Goal: Information Seeking & Learning: Find specific fact

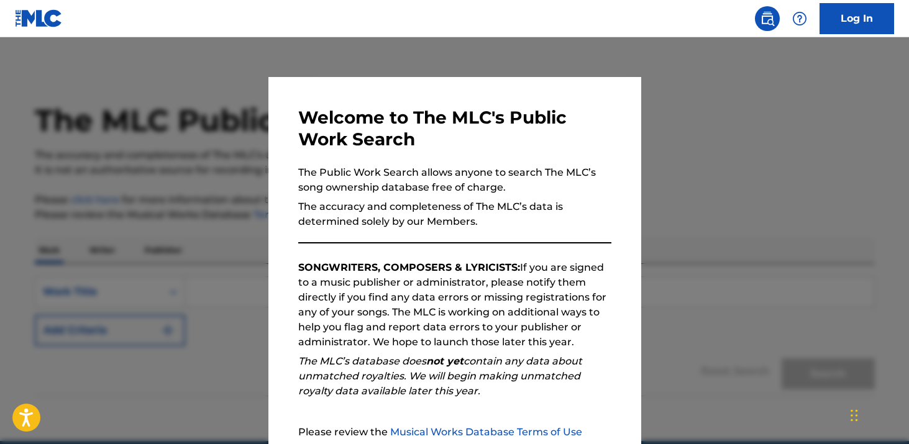
scroll to position [124, 0]
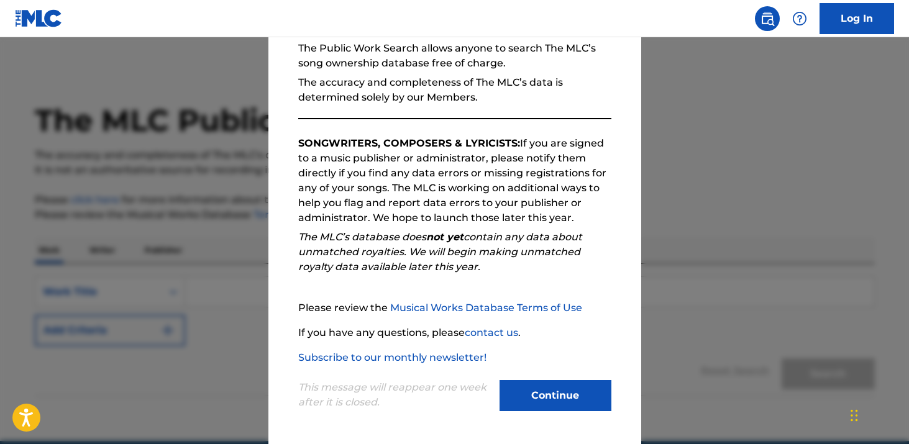
click at [544, 393] on button "Continue" at bounding box center [556, 395] width 112 height 31
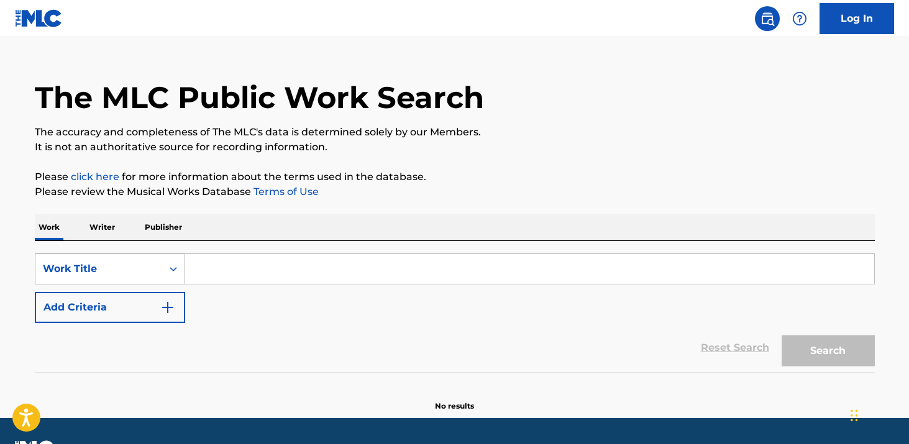
click at [83, 285] on div "Work Title" at bounding box center [110, 268] width 150 height 31
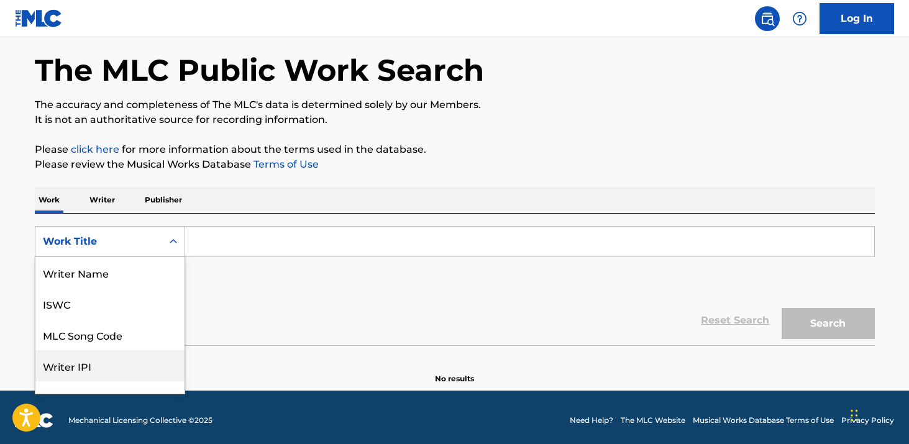
scroll to position [45, 0]
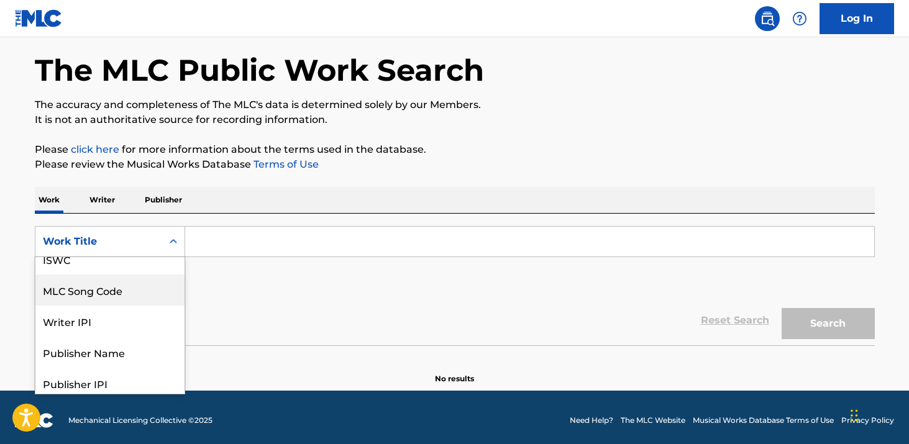
drag, startPoint x: 103, startPoint y: 291, endPoint x: 229, endPoint y: 265, distance: 129.4
click at [103, 291] on div "MLC Song Code" at bounding box center [109, 290] width 149 height 31
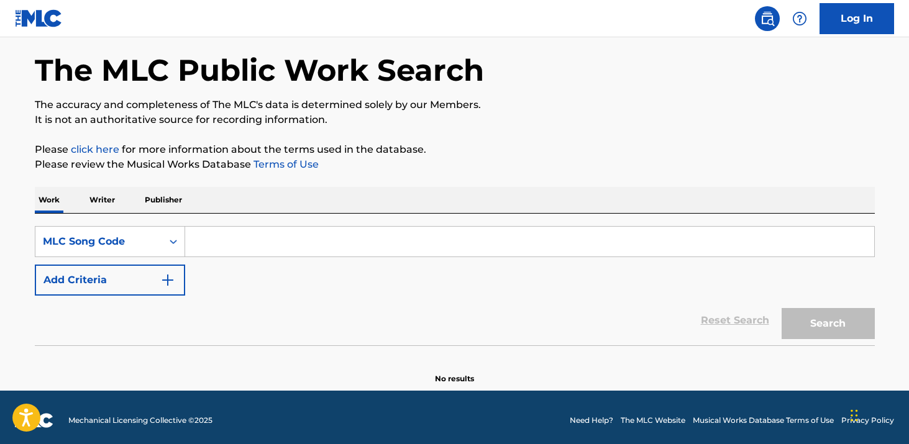
click at [301, 229] on input "Search Form" at bounding box center [529, 242] width 689 height 30
paste input "A4508D"
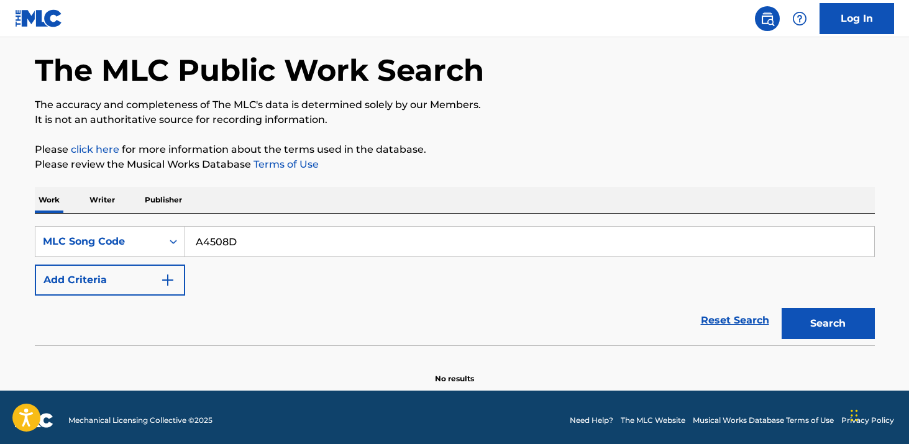
type input "A4508D"
click at [782, 308] on button "Search" at bounding box center [828, 323] width 93 height 31
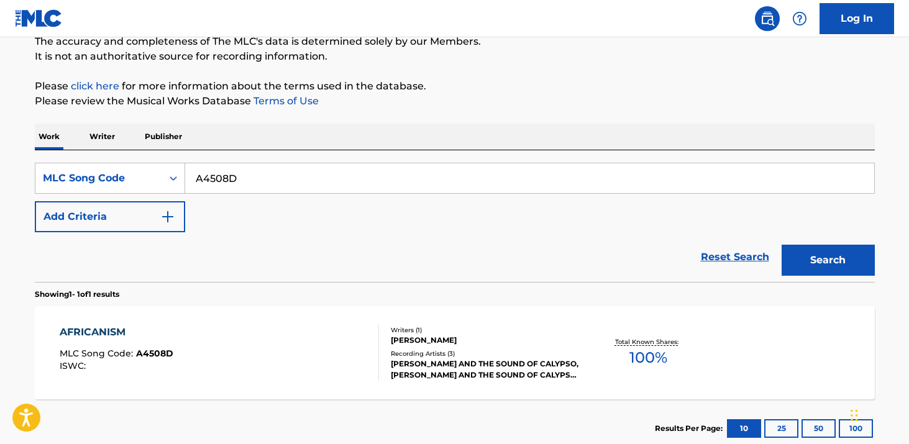
scroll to position [182, 0]
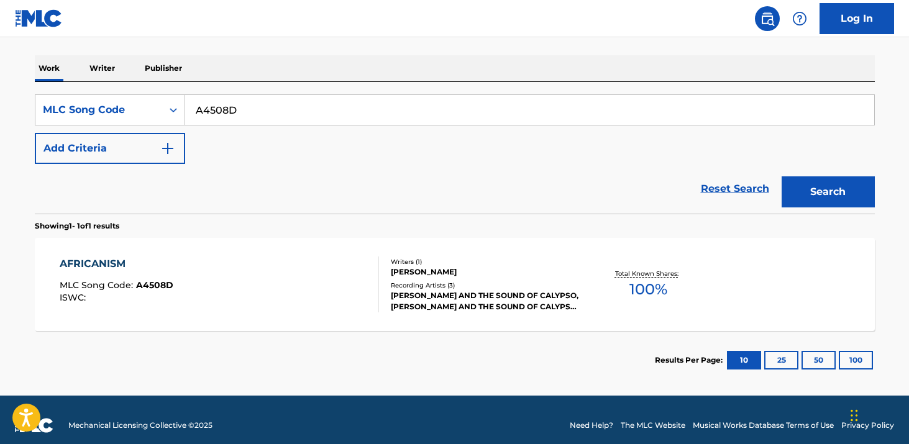
click at [244, 274] on div "AFRICANISM MLC Song Code : A4508D ISWC :" at bounding box center [219, 285] width 319 height 56
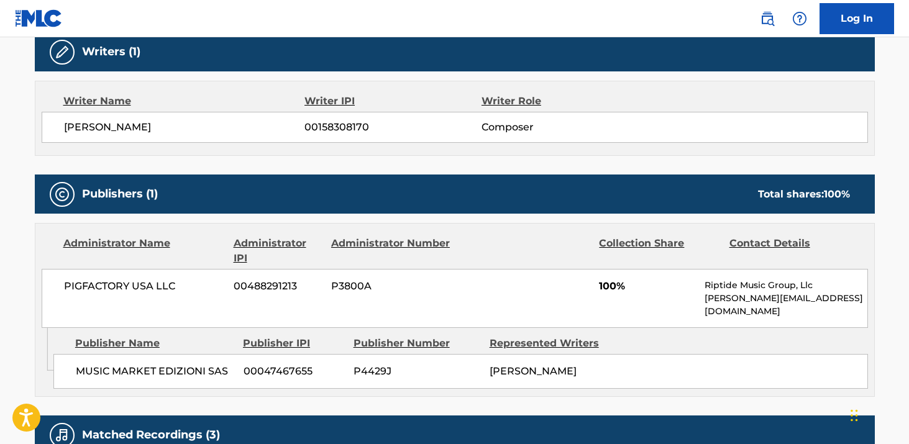
scroll to position [409, 0]
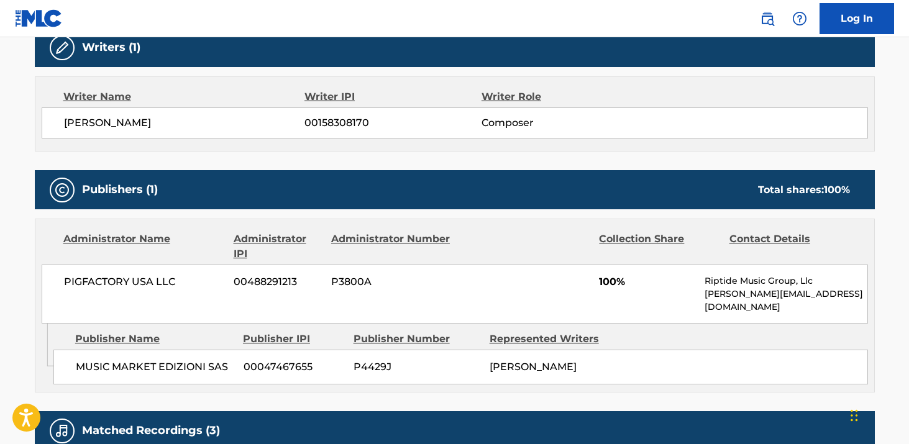
click at [354, 127] on span "00158308170" at bounding box center [392, 123] width 176 height 15
copy span "00158308170"
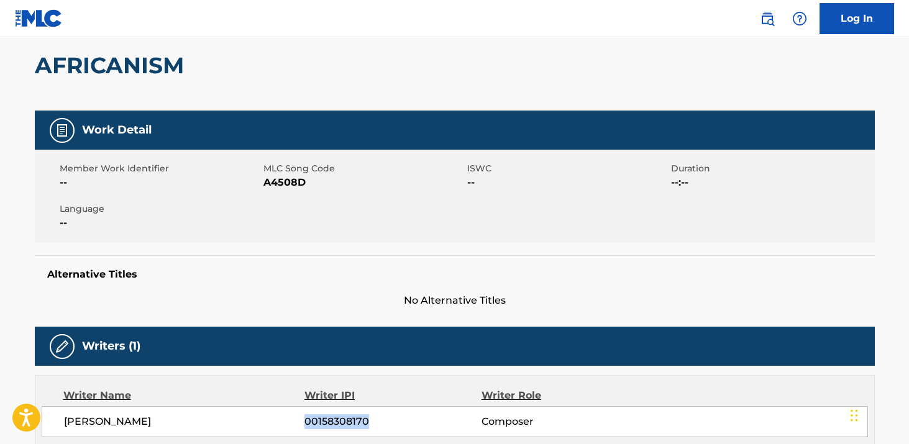
scroll to position [0, 0]
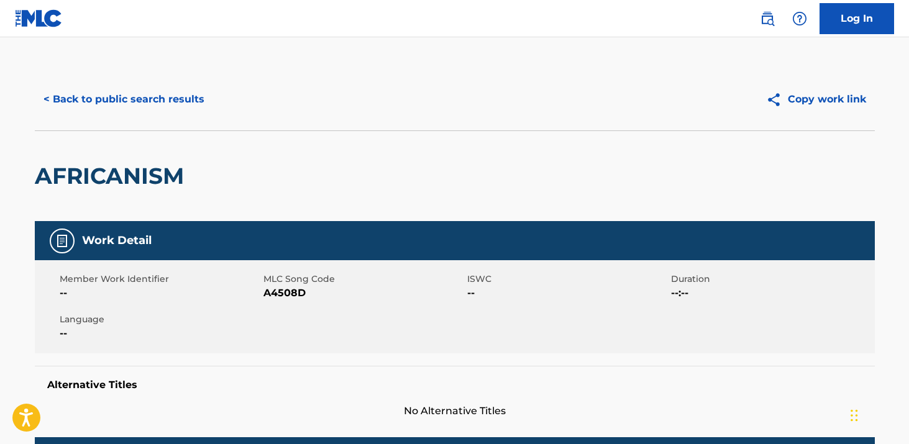
drag, startPoint x: 157, startPoint y: 103, endPoint x: 183, endPoint y: 107, distance: 25.8
click at [157, 103] on button "< Back to public search results" at bounding box center [124, 99] width 178 height 31
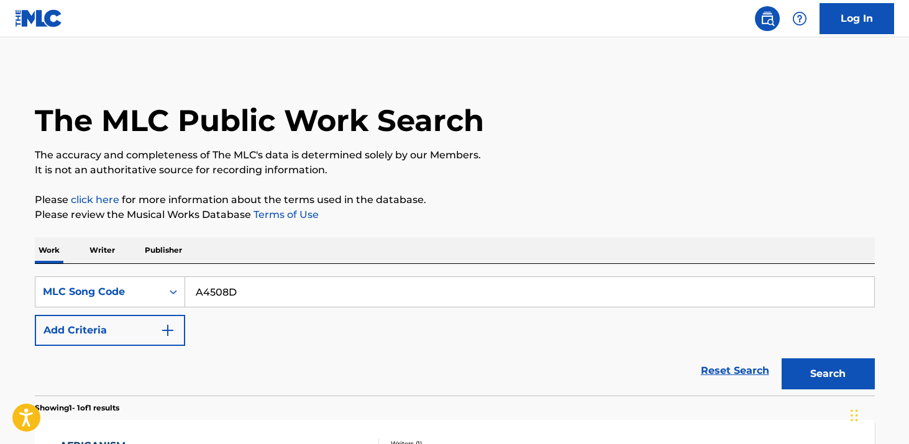
scroll to position [161, 0]
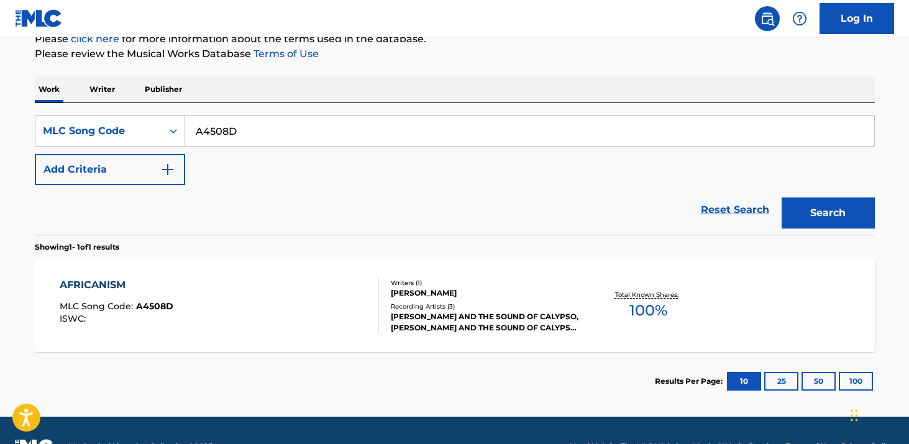
click at [427, 137] on input "A4508D" at bounding box center [529, 131] width 689 height 30
click at [427, 136] on input "A4508D" at bounding box center [529, 131] width 689 height 30
paste input "7719Z"
type input "A7719Z"
click at [782, 198] on button "Search" at bounding box center [828, 213] width 93 height 31
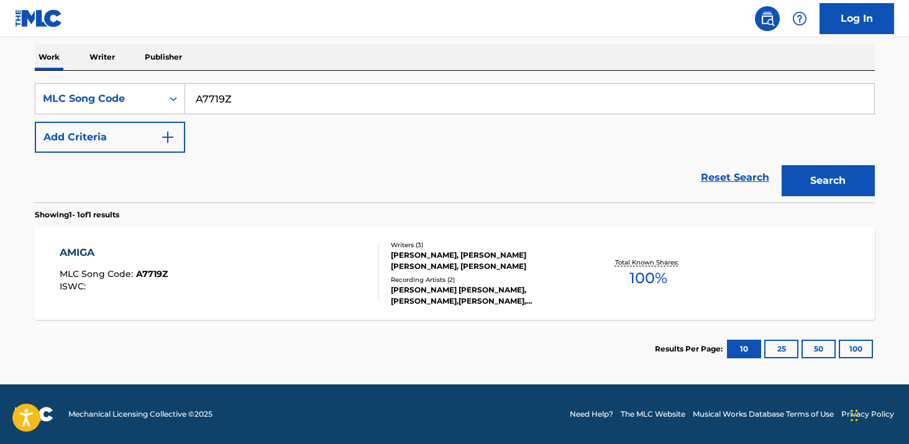
click at [300, 255] on div "AMIGA MLC Song Code : A7719Z ISWC :" at bounding box center [219, 273] width 319 height 56
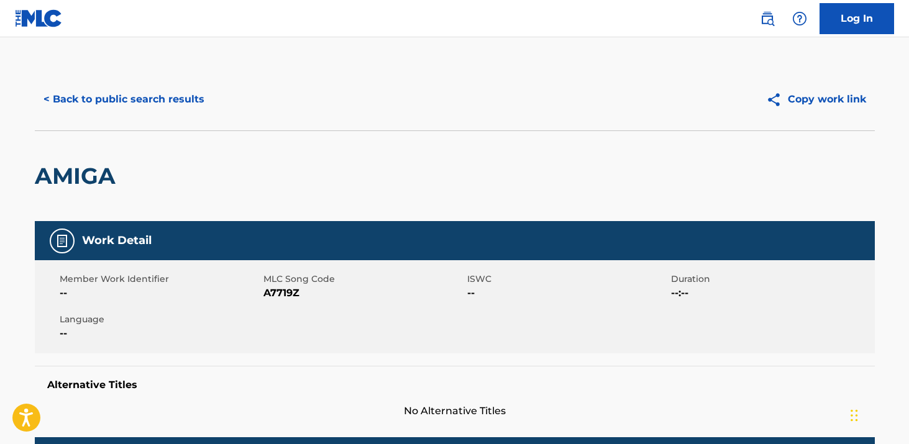
click at [96, 99] on button "< Back to public search results" at bounding box center [124, 99] width 178 height 31
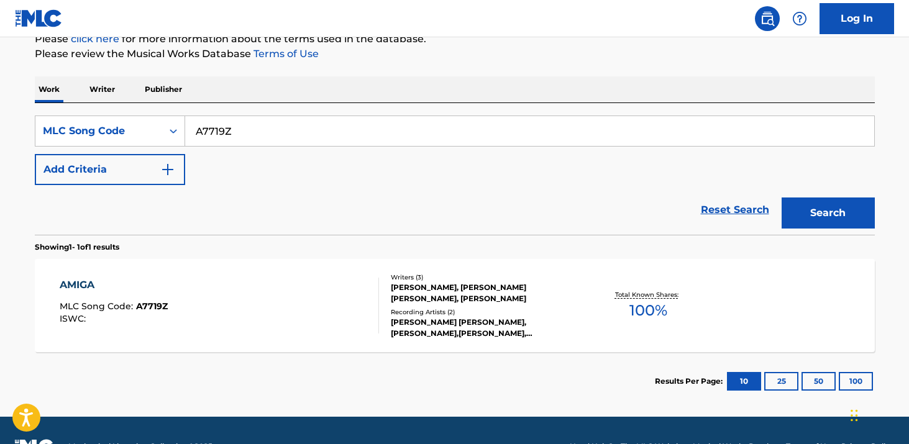
click at [280, 129] on input "A7719Z" at bounding box center [529, 131] width 689 height 30
paste input "B4355H"
type input "B4355H"
click at [782, 198] on button "Search" at bounding box center [828, 213] width 93 height 31
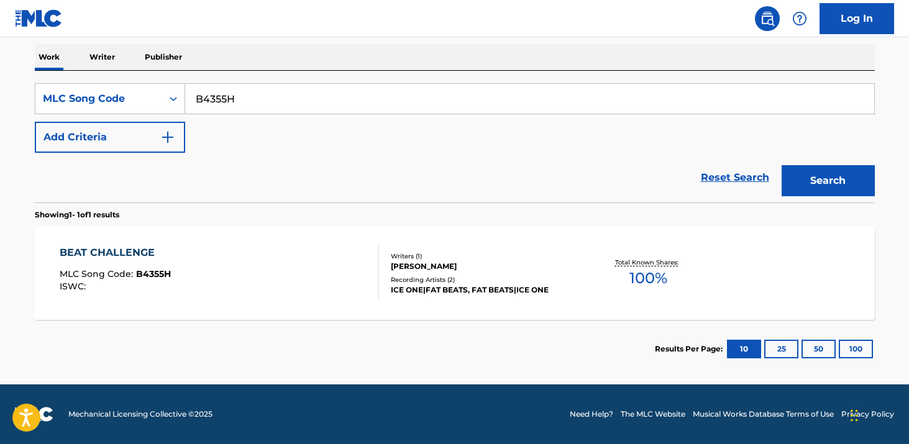
click at [228, 236] on div "BEAT CHALLENGE MLC Song Code : B4355H ISWC : Writers ( 1 ) [PERSON_NAME] Record…" at bounding box center [455, 273] width 840 height 93
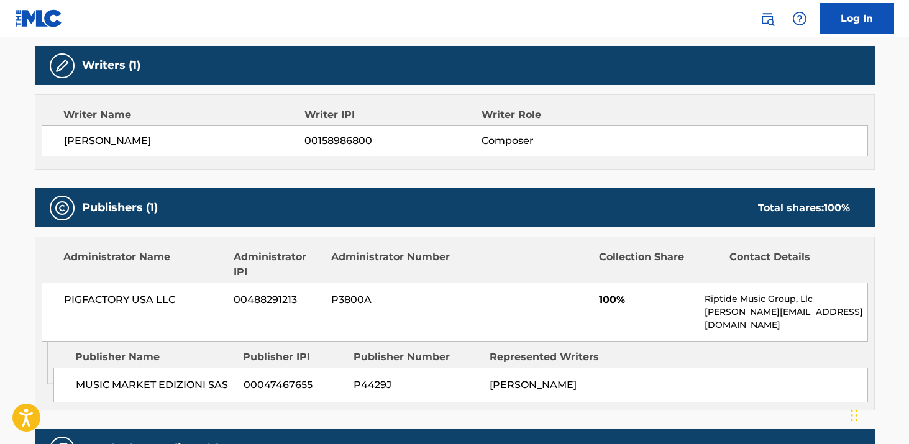
scroll to position [389, 0]
